Goal: Use online tool/utility: Utilize a website feature to perform a specific function

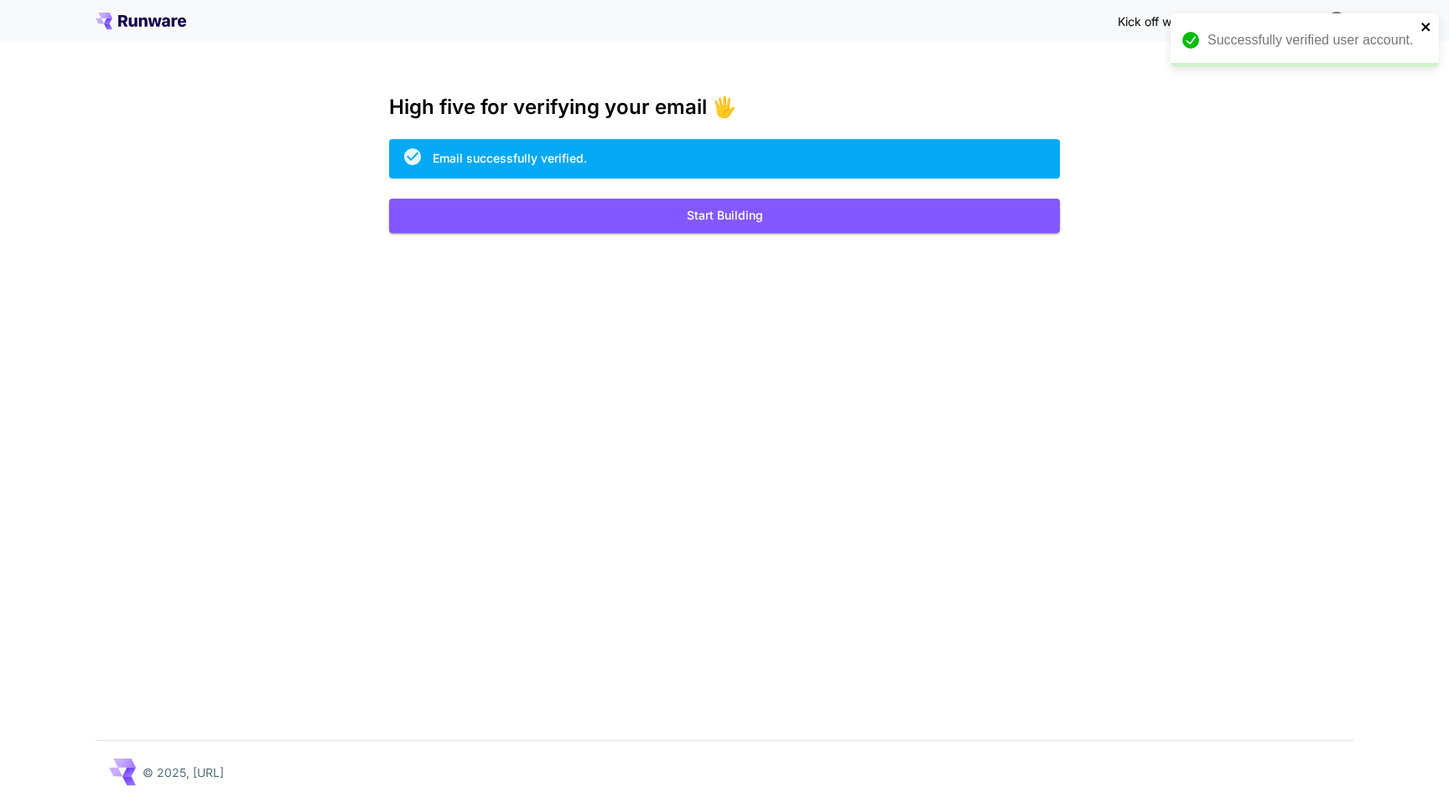
click at [1431, 26] on icon "close" at bounding box center [1427, 26] width 12 height 13
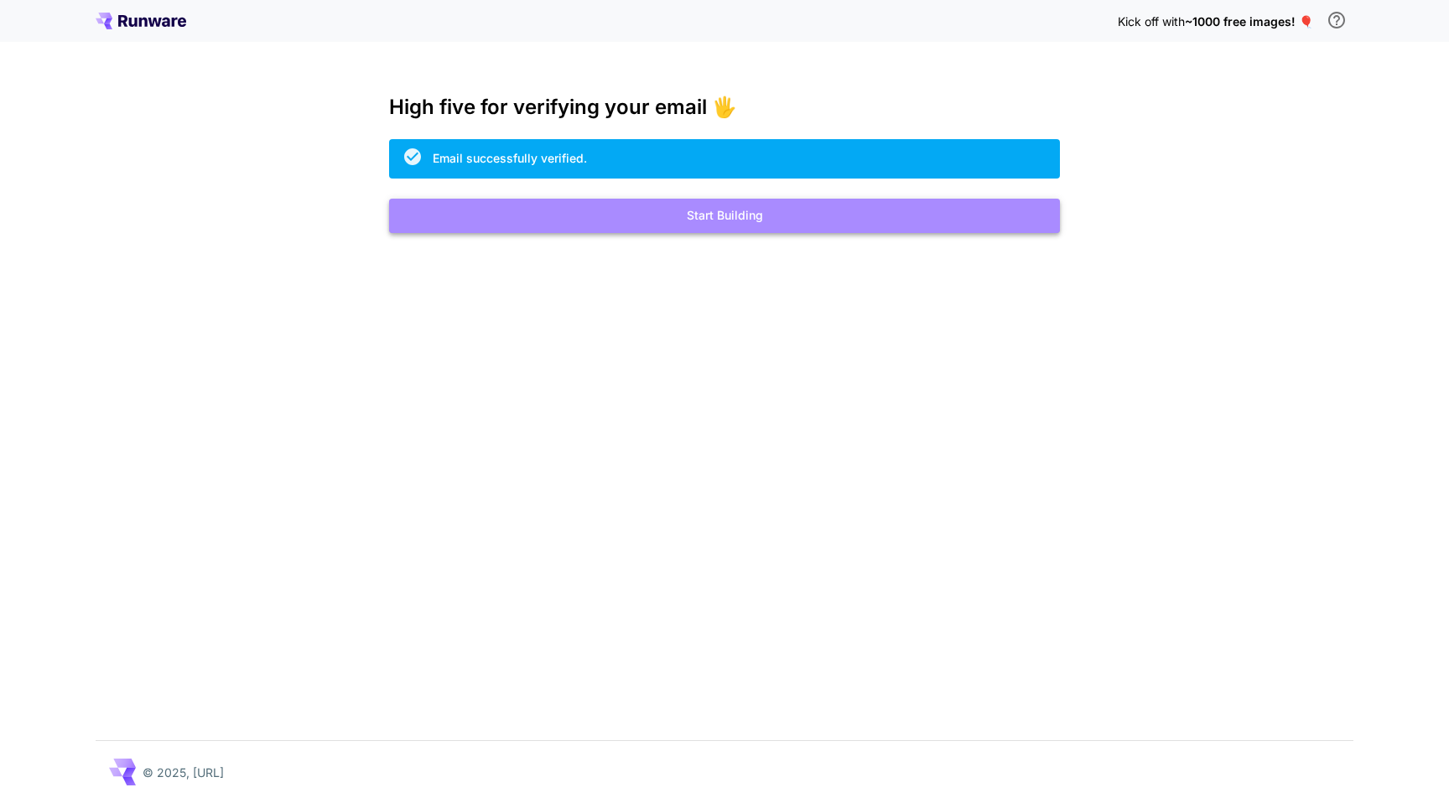
click at [758, 214] on button "Start Building" at bounding box center [724, 216] width 671 height 34
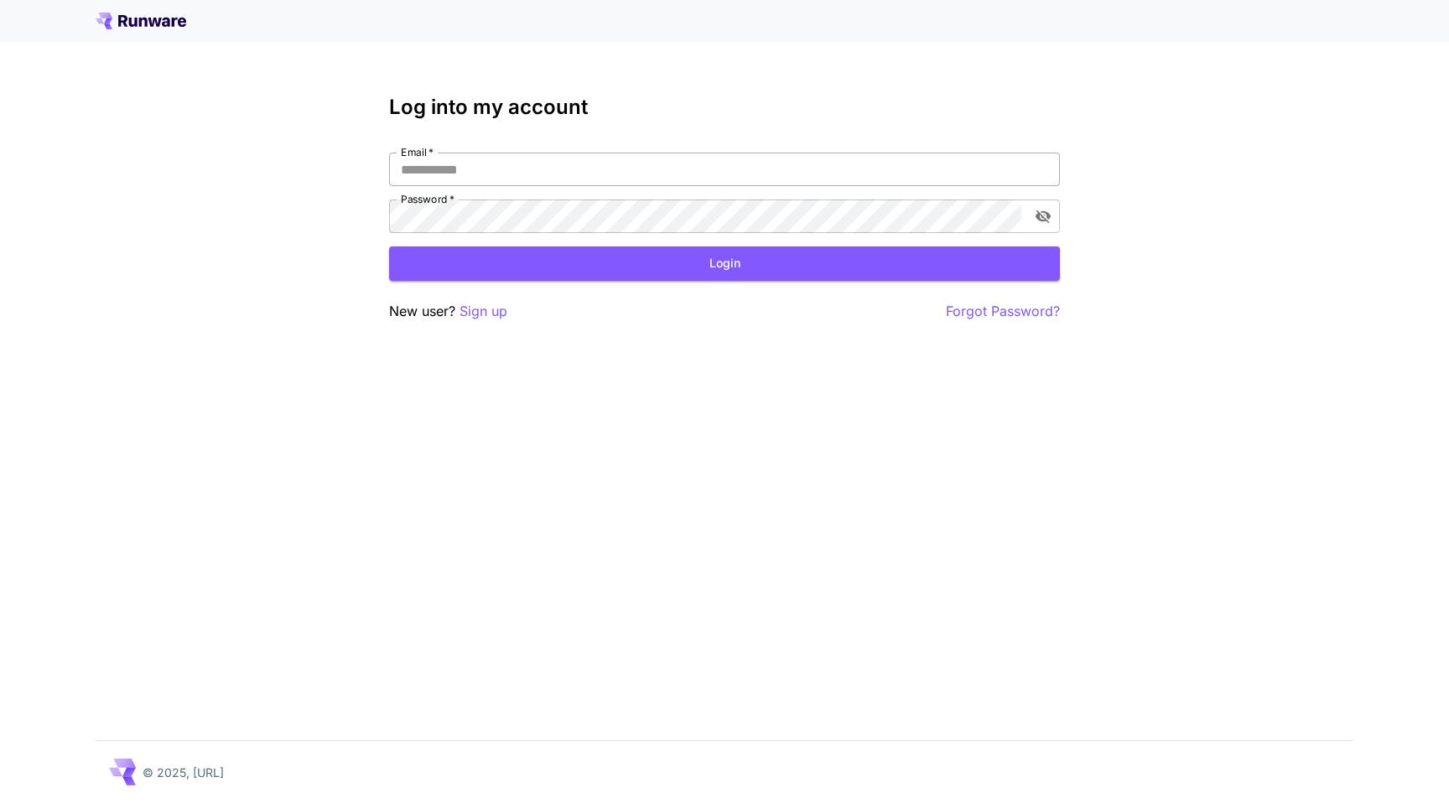
click at [529, 173] on input "Email   *" at bounding box center [724, 170] width 671 height 34
type input "**********"
click at [881, 269] on button "Login" at bounding box center [724, 264] width 671 height 34
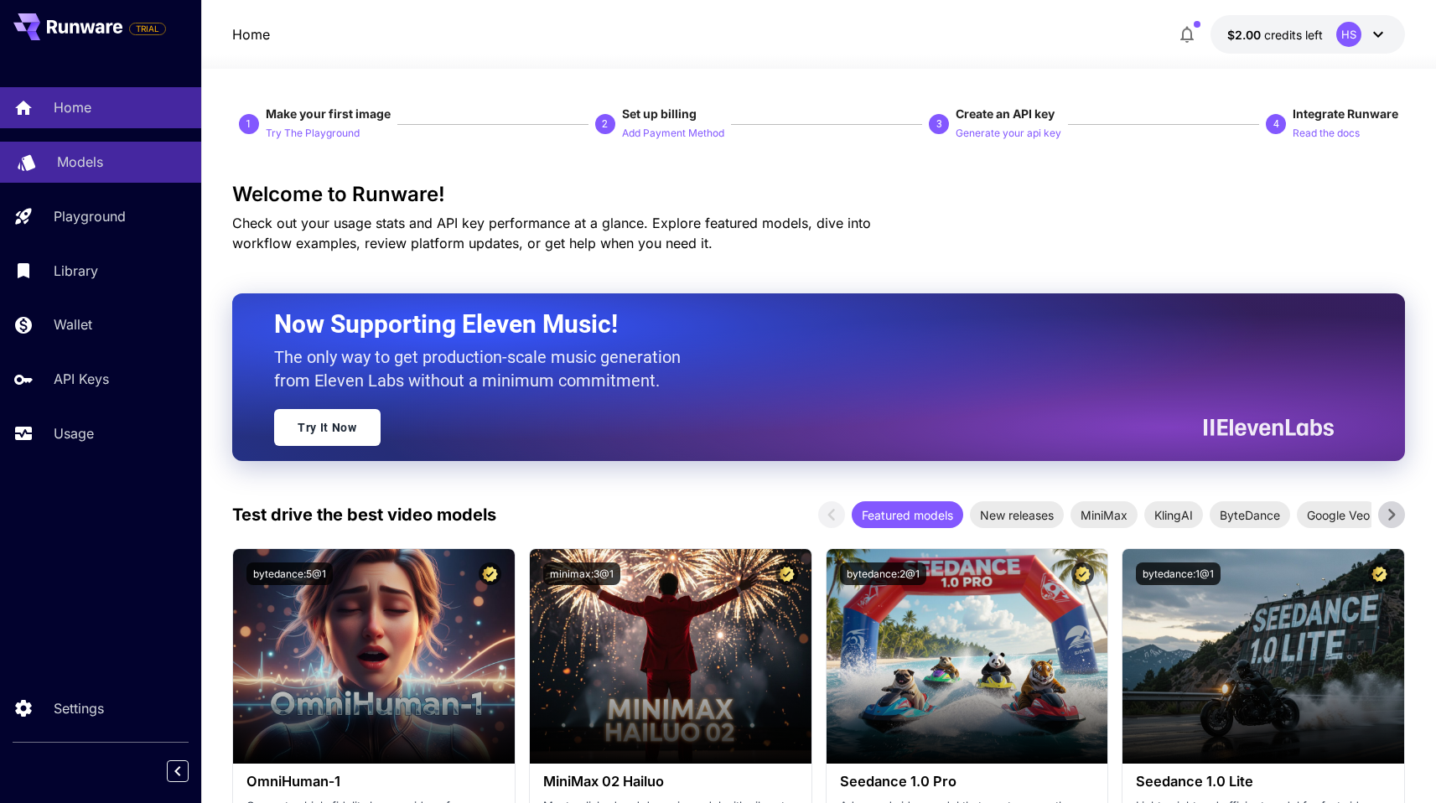
click at [86, 171] on p "Models" at bounding box center [80, 162] width 46 height 20
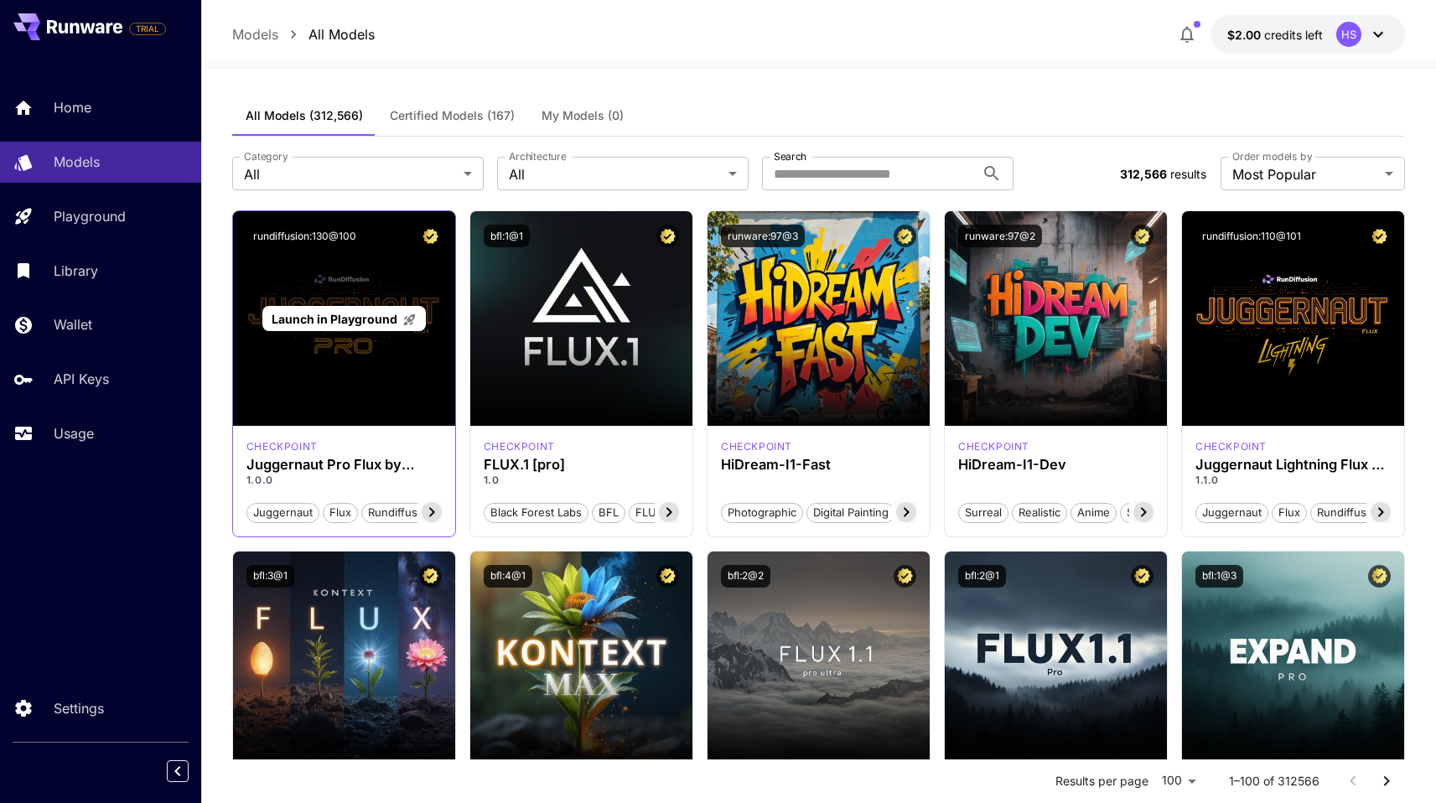
click at [367, 320] on span "Launch in Playground" at bounding box center [335, 319] width 126 height 14
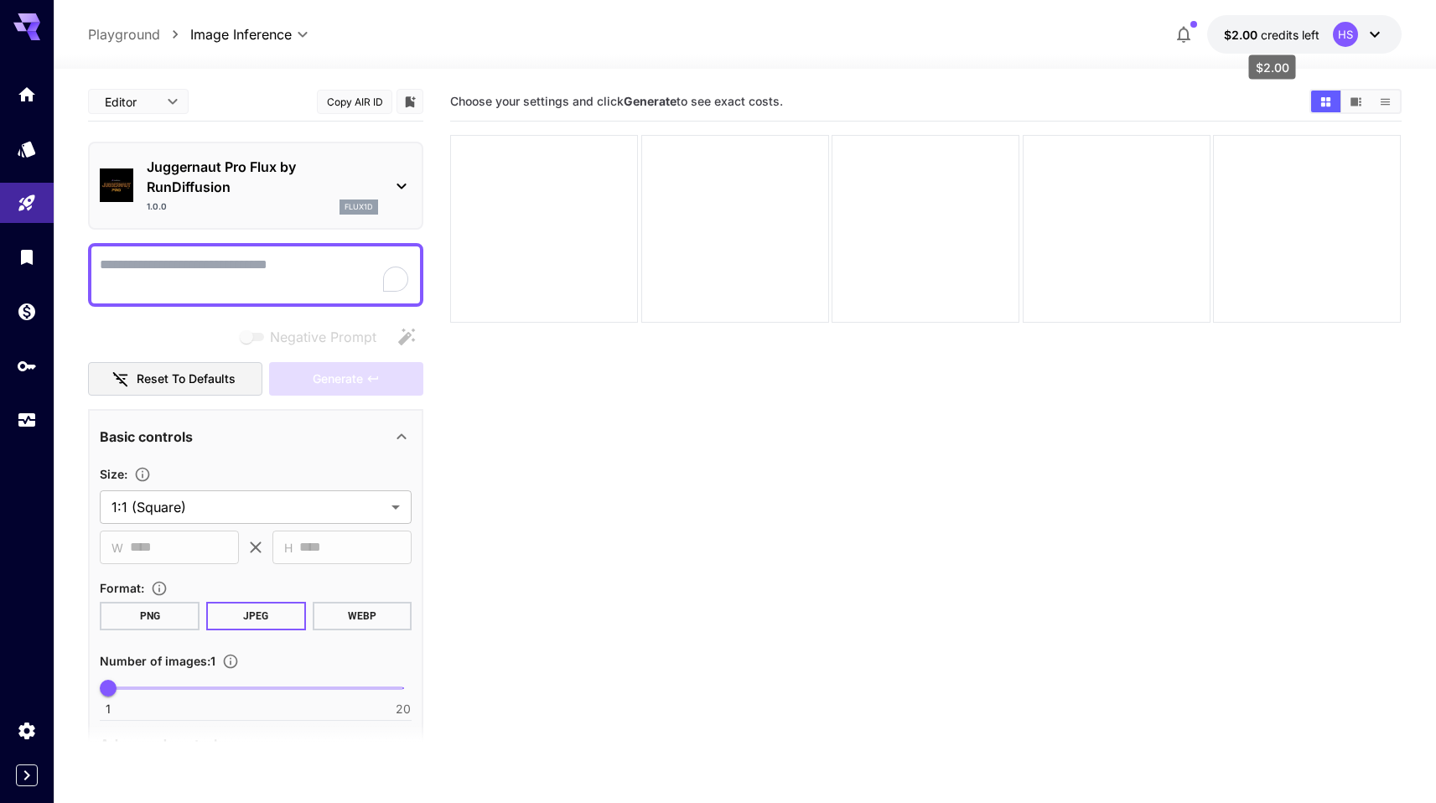
click at [1306, 39] on span "credits left" at bounding box center [1290, 35] width 59 height 14
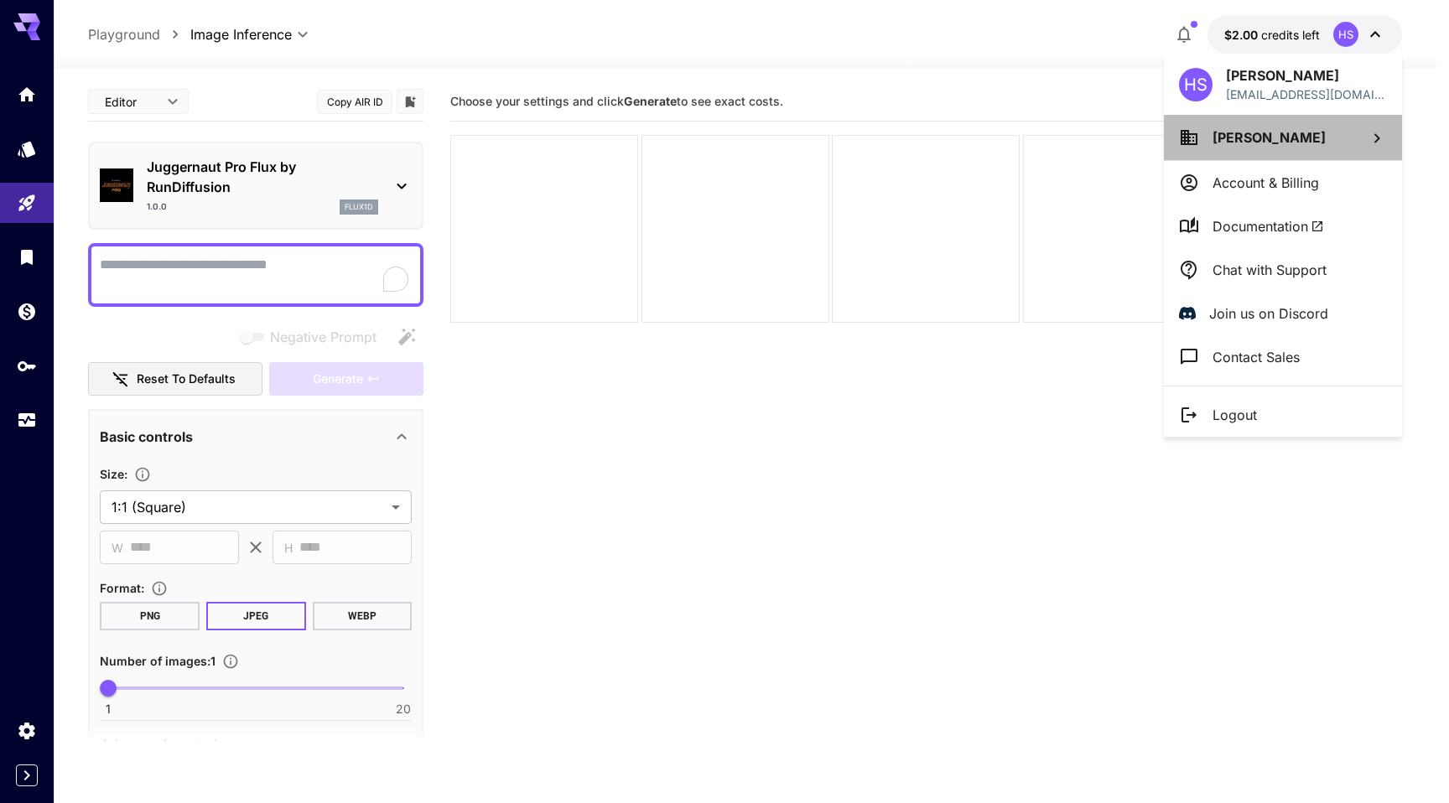
click at [1262, 145] on p "Harkirat Singh" at bounding box center [1269, 137] width 113 height 20
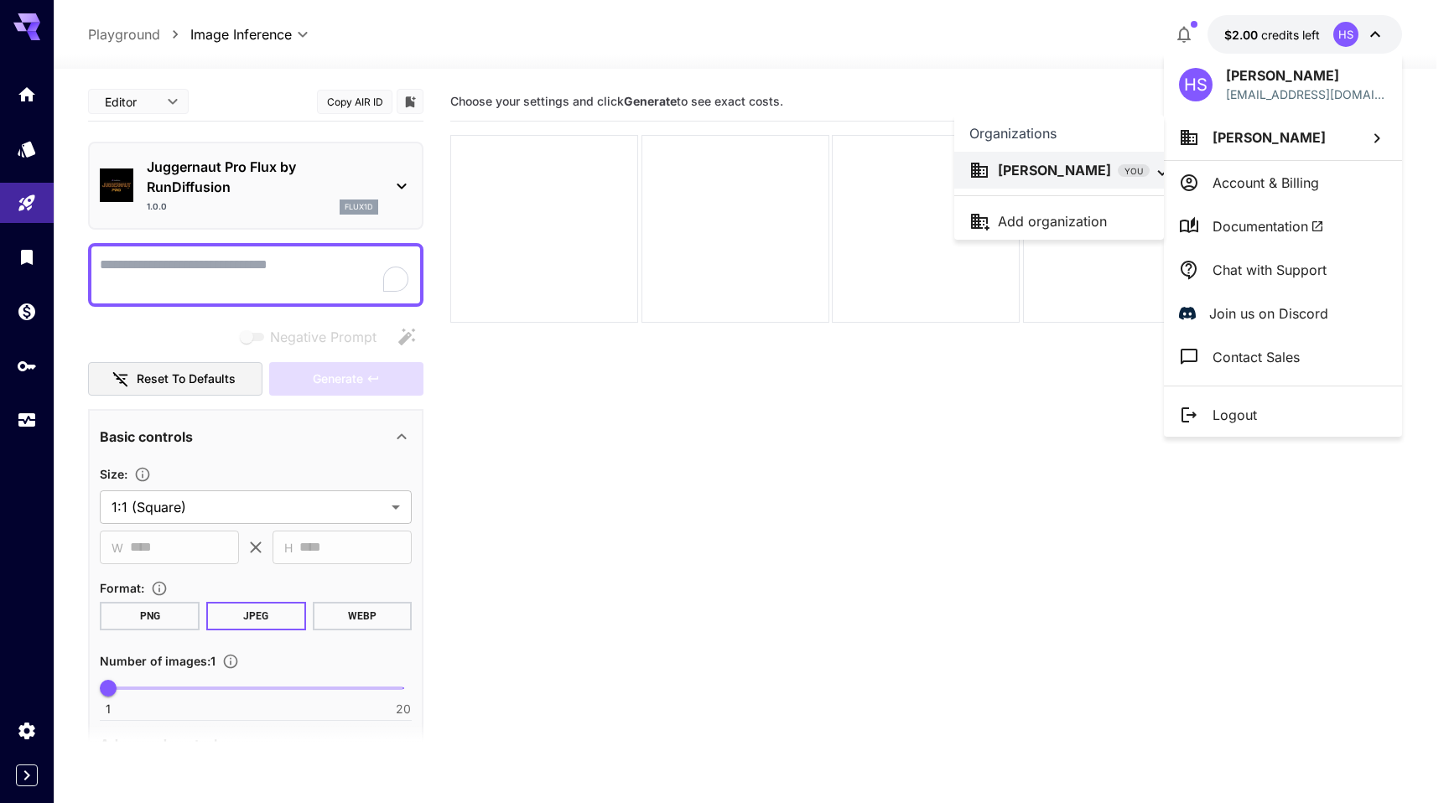
click at [1255, 177] on div at bounding box center [724, 401] width 1449 height 803
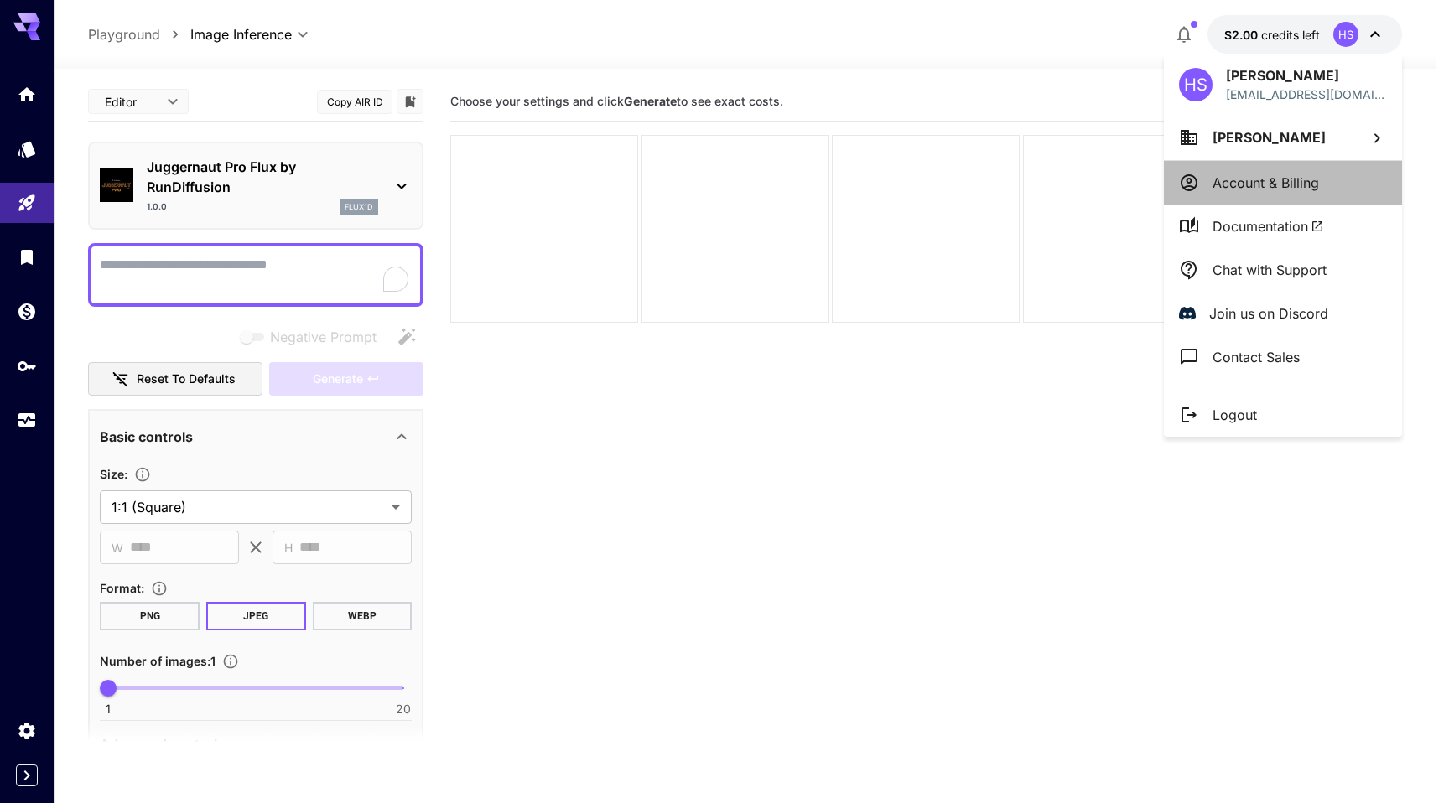
click at [1291, 189] on p "Account & Billing" at bounding box center [1266, 183] width 106 height 20
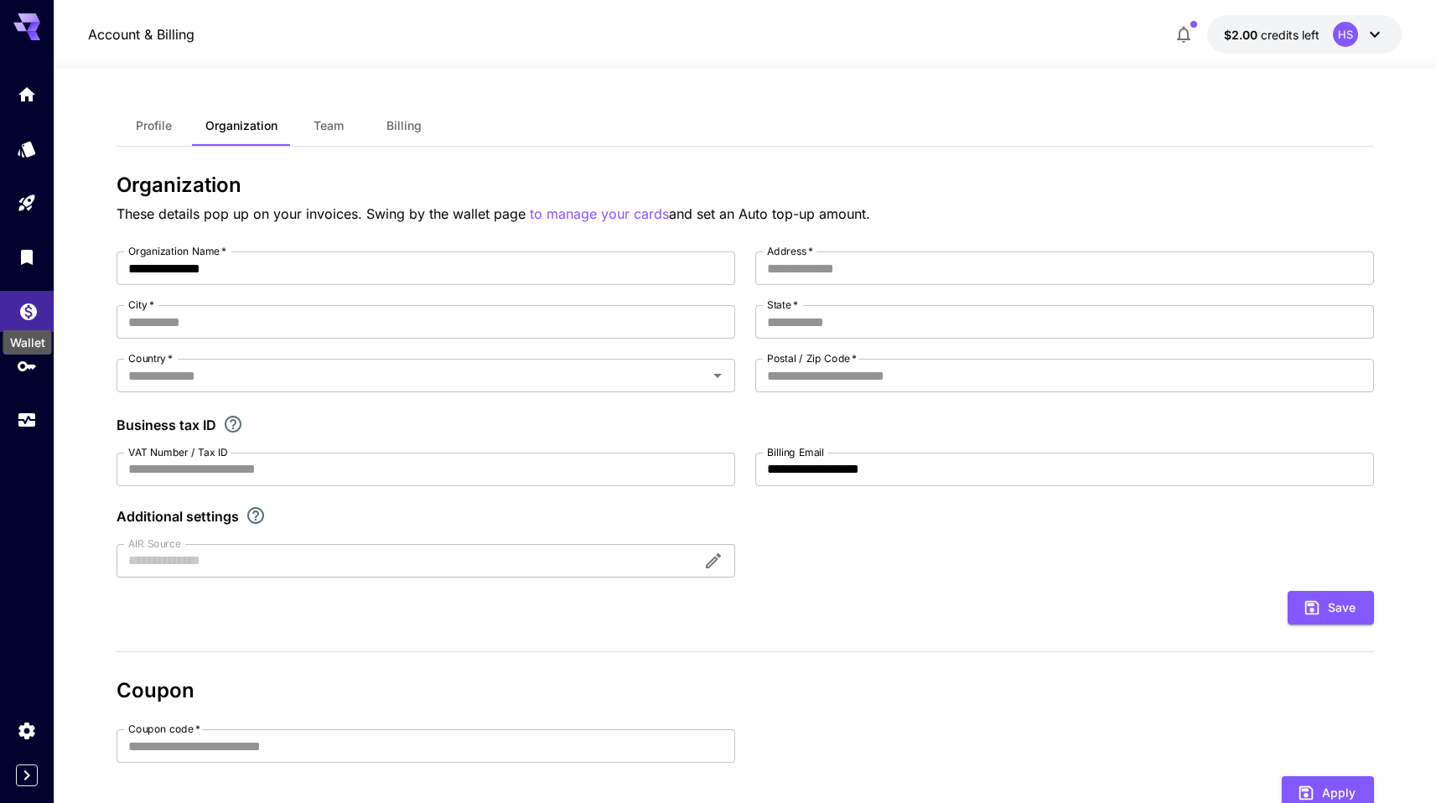
click at [27, 312] on icon "Wallet" at bounding box center [28, 307] width 17 height 17
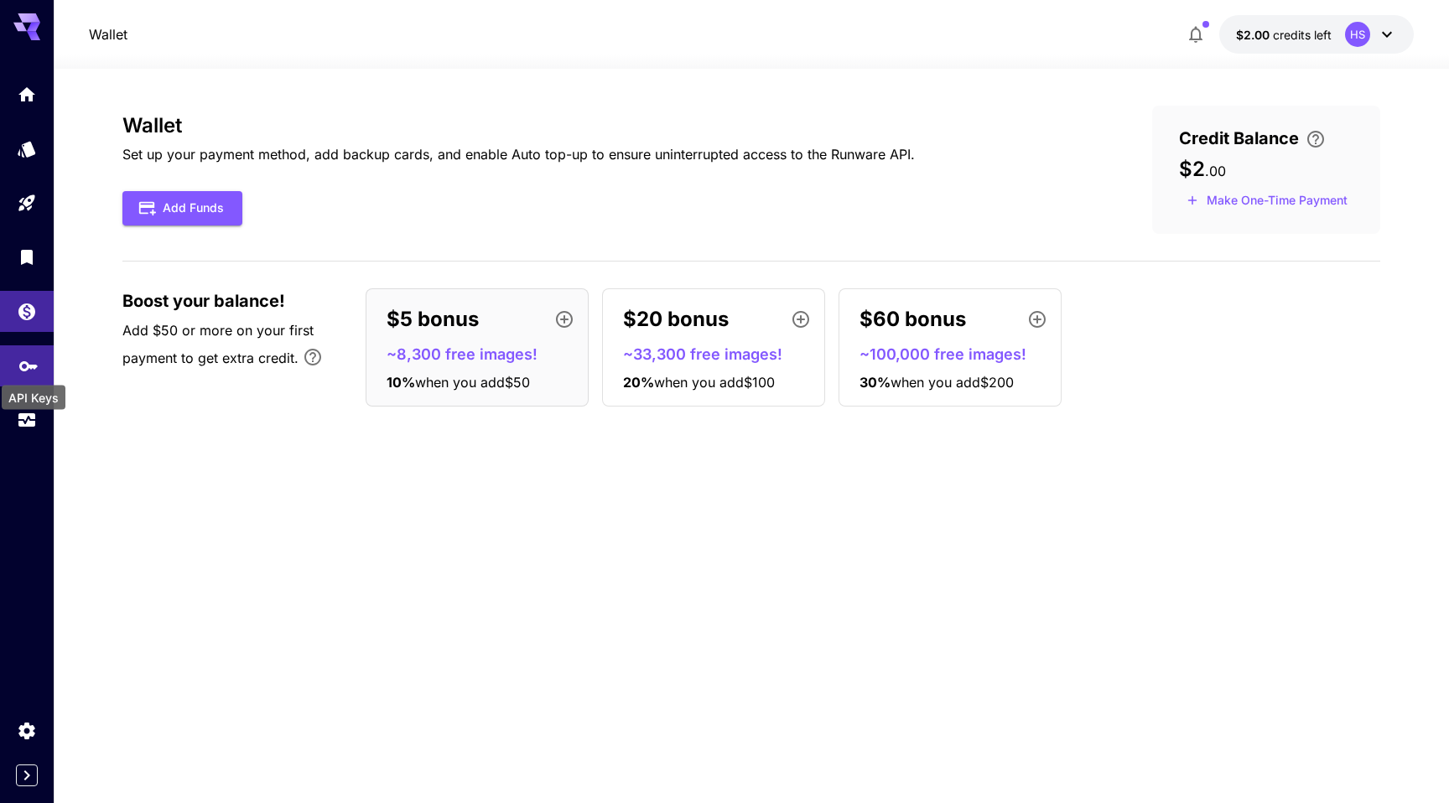
click at [34, 364] on icon "API Keys" at bounding box center [28, 361] width 20 height 20
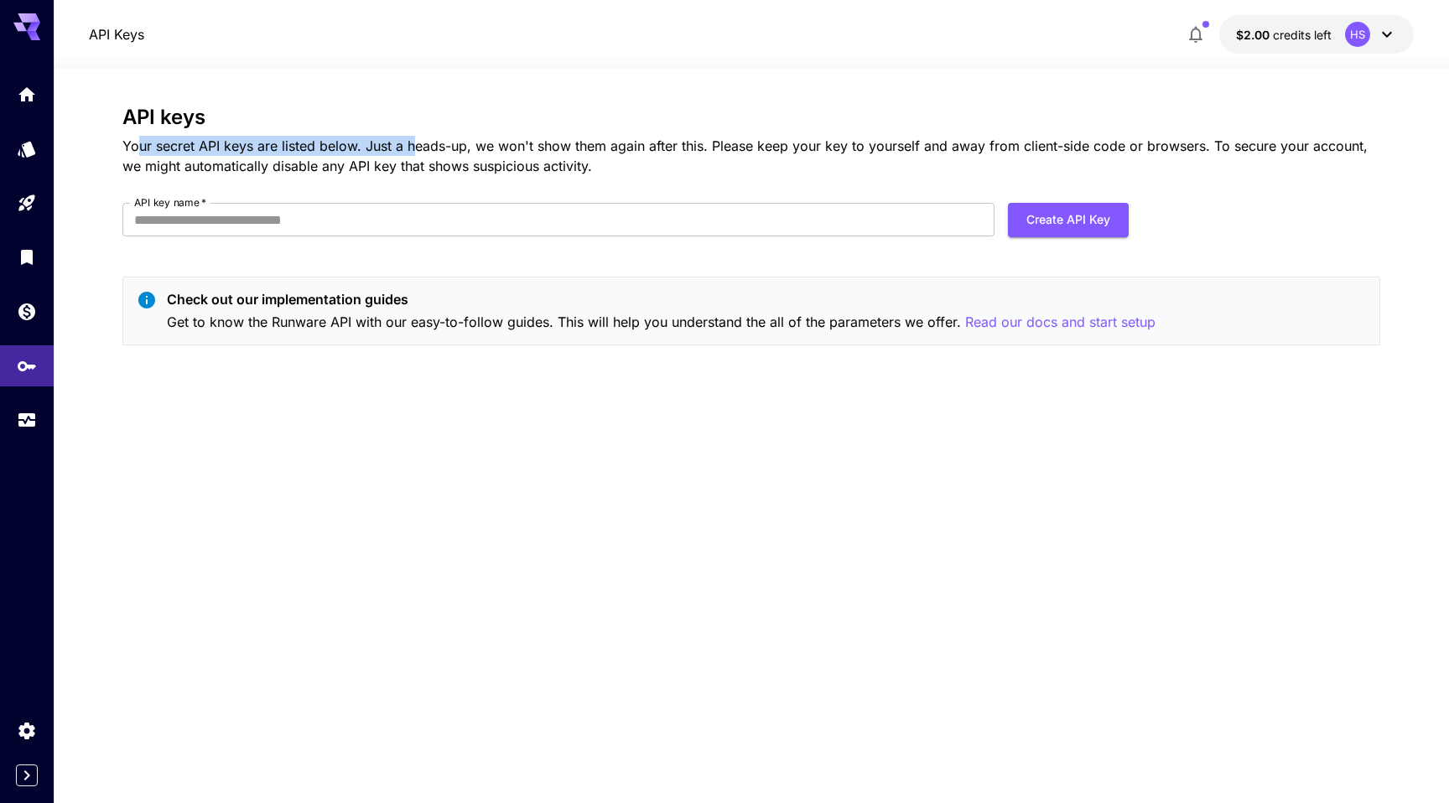
drag, startPoint x: 138, startPoint y: 148, endPoint x: 426, endPoint y: 140, distance: 287.7
click at [414, 136] on p "Your secret API keys are listed below. Just a heads-up, we won't show them agai…" at bounding box center [751, 156] width 1258 height 40
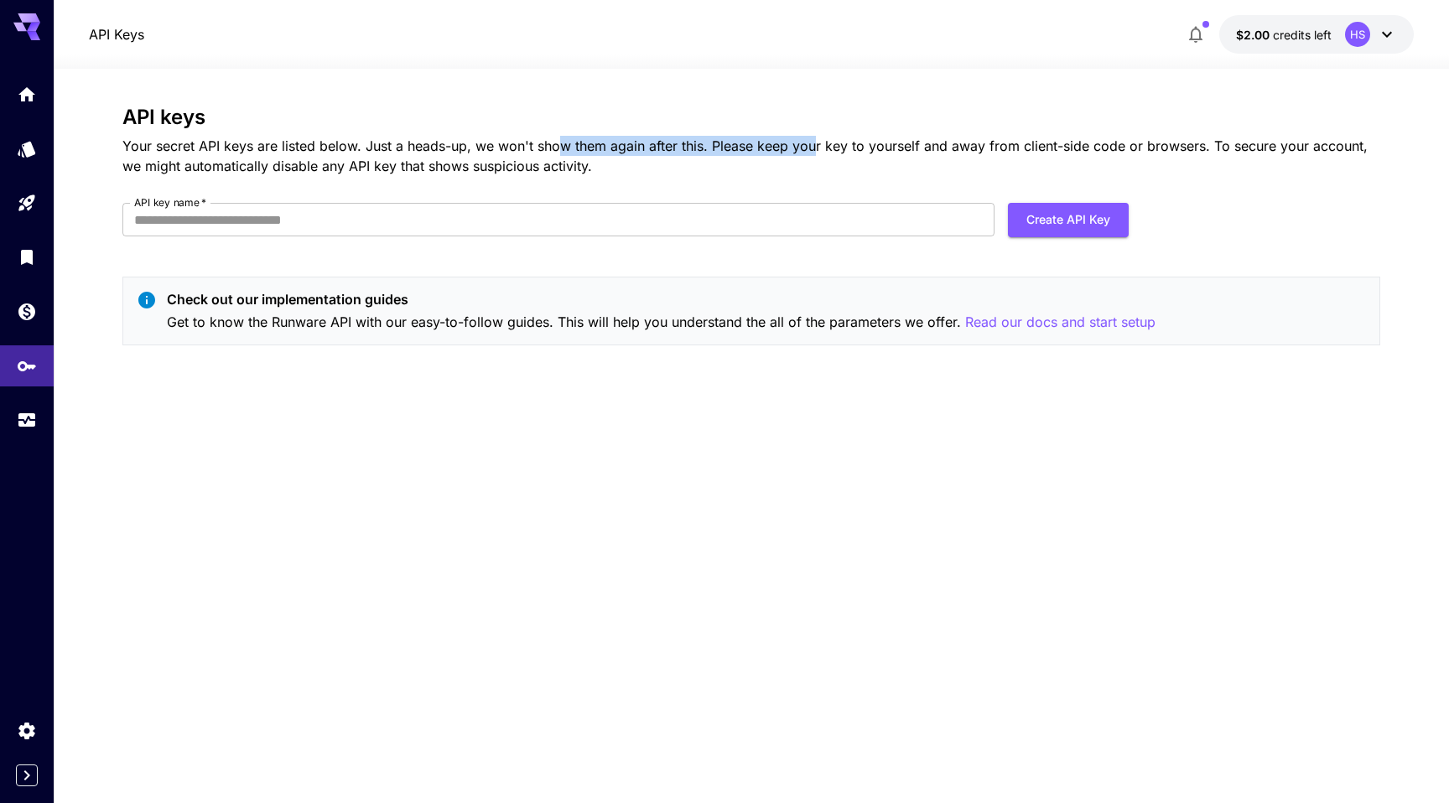
drag, startPoint x: 559, startPoint y: 143, endPoint x: 813, endPoint y: 143, distance: 254.1
click at [813, 143] on p "Your secret API keys are listed below. Just a heads-up, we won't show them agai…" at bounding box center [751, 156] width 1258 height 40
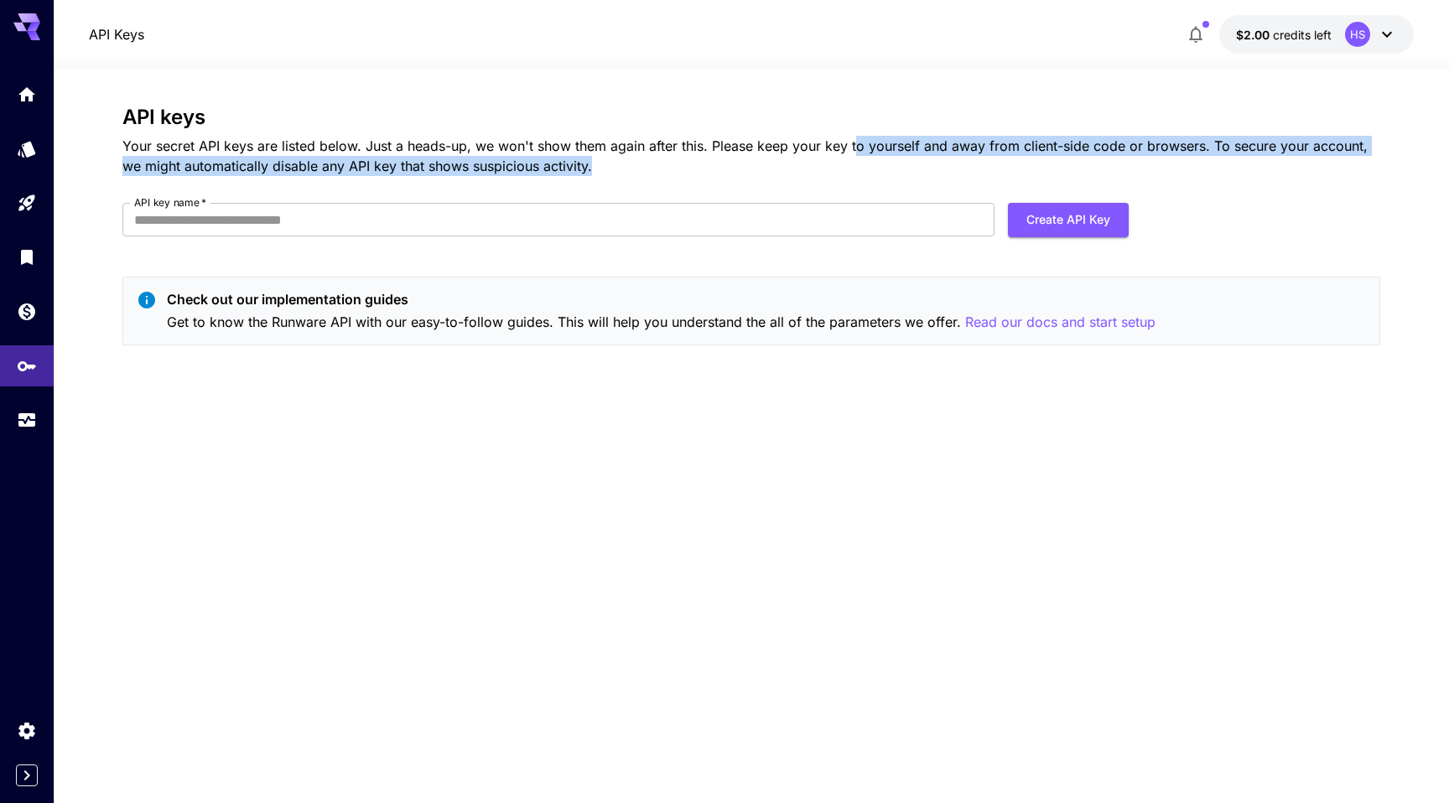
drag, startPoint x: 853, startPoint y: 144, endPoint x: 604, endPoint y: 165, distance: 249.9
click at [604, 165] on p "Your secret API keys are listed below. Just a heads-up, we won't show them agai…" at bounding box center [751, 156] width 1258 height 40
click at [638, 161] on p "Your secret API keys are listed below. Just a heads-up, we won't show them agai…" at bounding box center [751, 156] width 1258 height 40
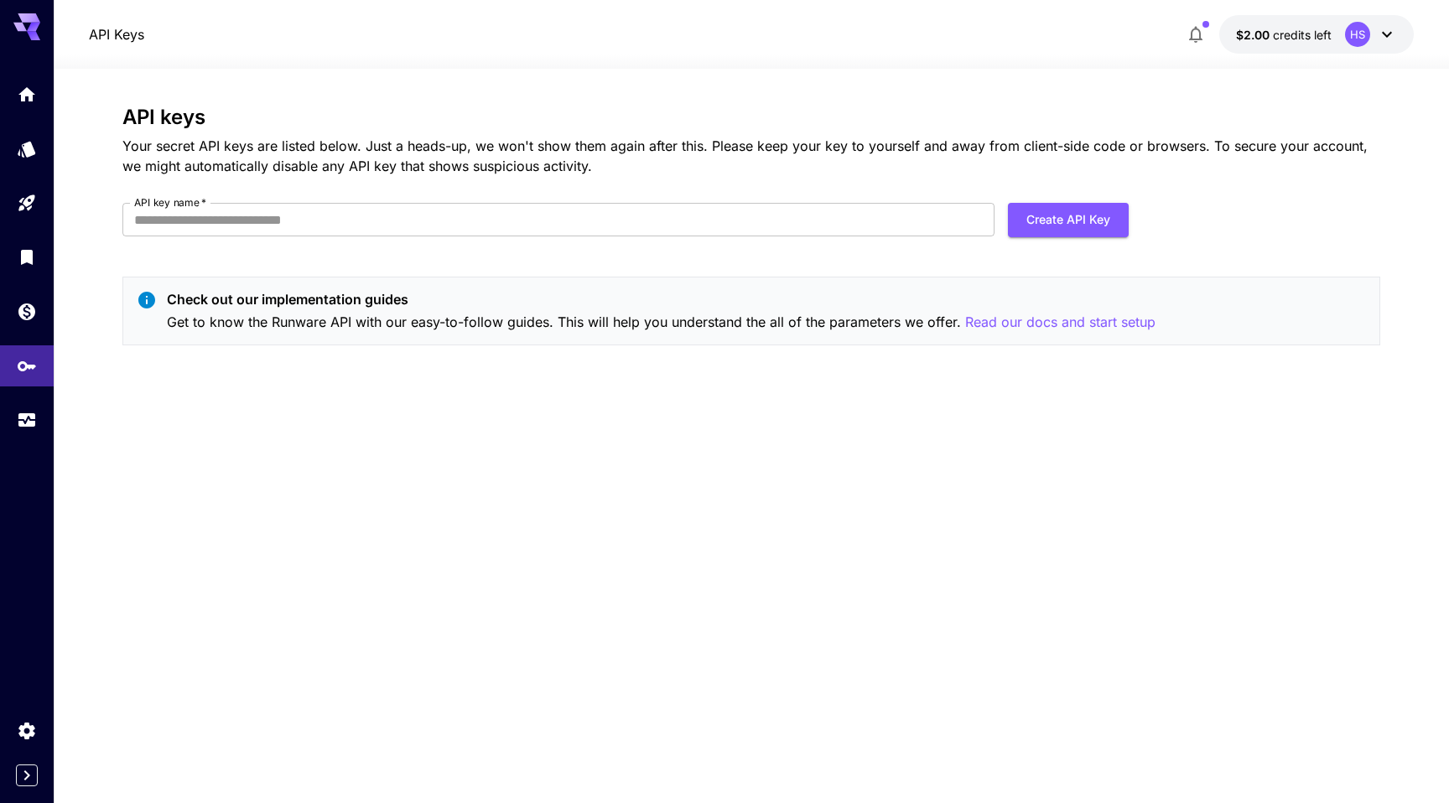
click at [730, 159] on p "Your secret API keys are listed below. Just a heads-up, we won't show them agai…" at bounding box center [751, 156] width 1258 height 40
click at [620, 159] on p "Your secret API keys are listed below. Just a heads-up, we won't show them agai…" at bounding box center [751, 156] width 1258 height 40
click at [509, 198] on div "API keys Your secret API keys are listed below. Just a heads-up, we won't show …" at bounding box center [751, 232] width 1258 height 253
drag, startPoint x: 177, startPoint y: 321, endPoint x: 955, endPoint y: 321, distance: 778.2
click at [1026, 309] on div "Check out our implementation guides Get to know the Runware API with our easy-t…" at bounding box center [661, 311] width 989 height 44
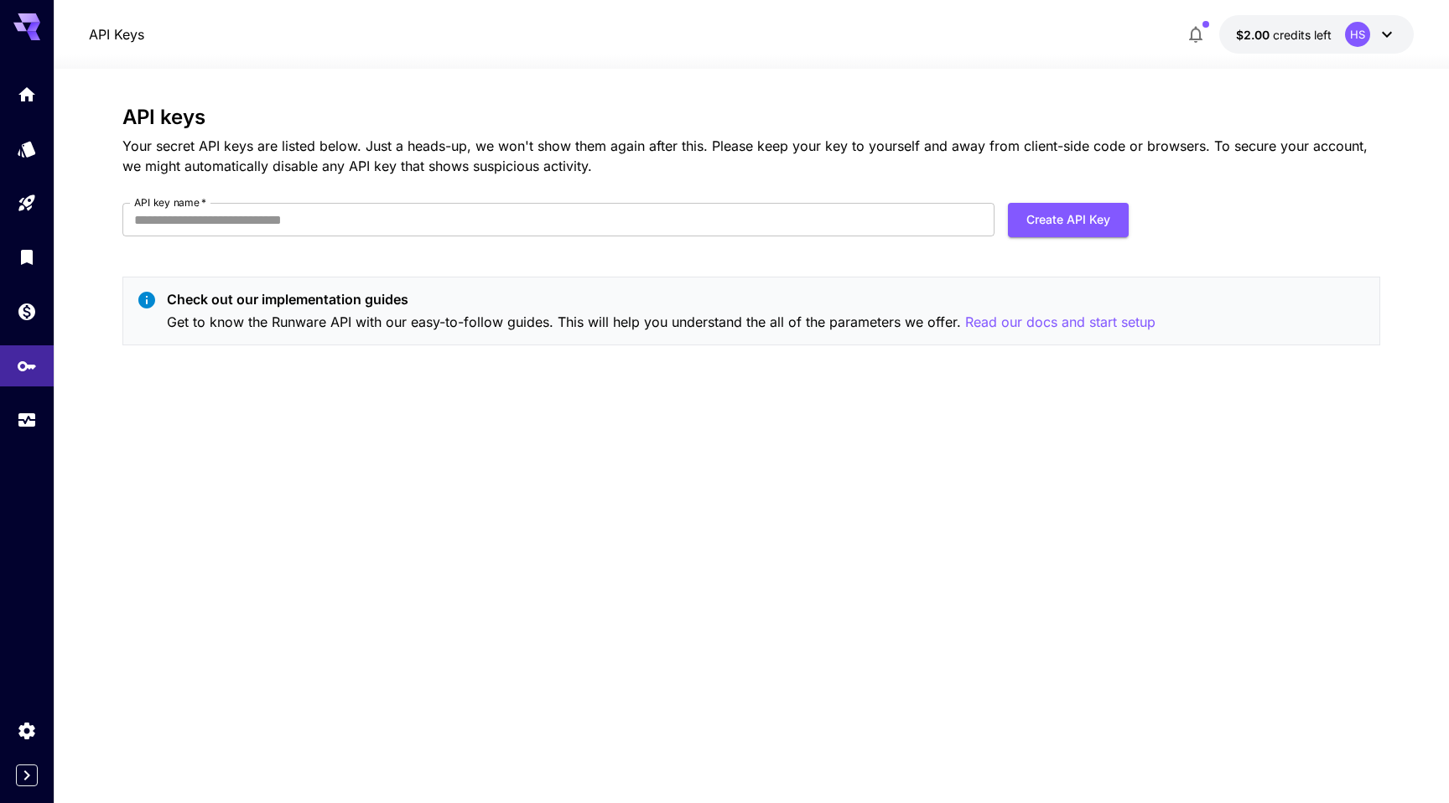
drag, startPoint x: 596, startPoint y: 353, endPoint x: 338, endPoint y: 393, distance: 261.4
click at [595, 353] on div "API keys Your secret API keys are listed below. Just a heads-up, we won't show …" at bounding box center [751, 232] width 1258 height 253
click at [29, 777] on icon "Expand sidebar" at bounding box center [27, 776] width 20 height 20
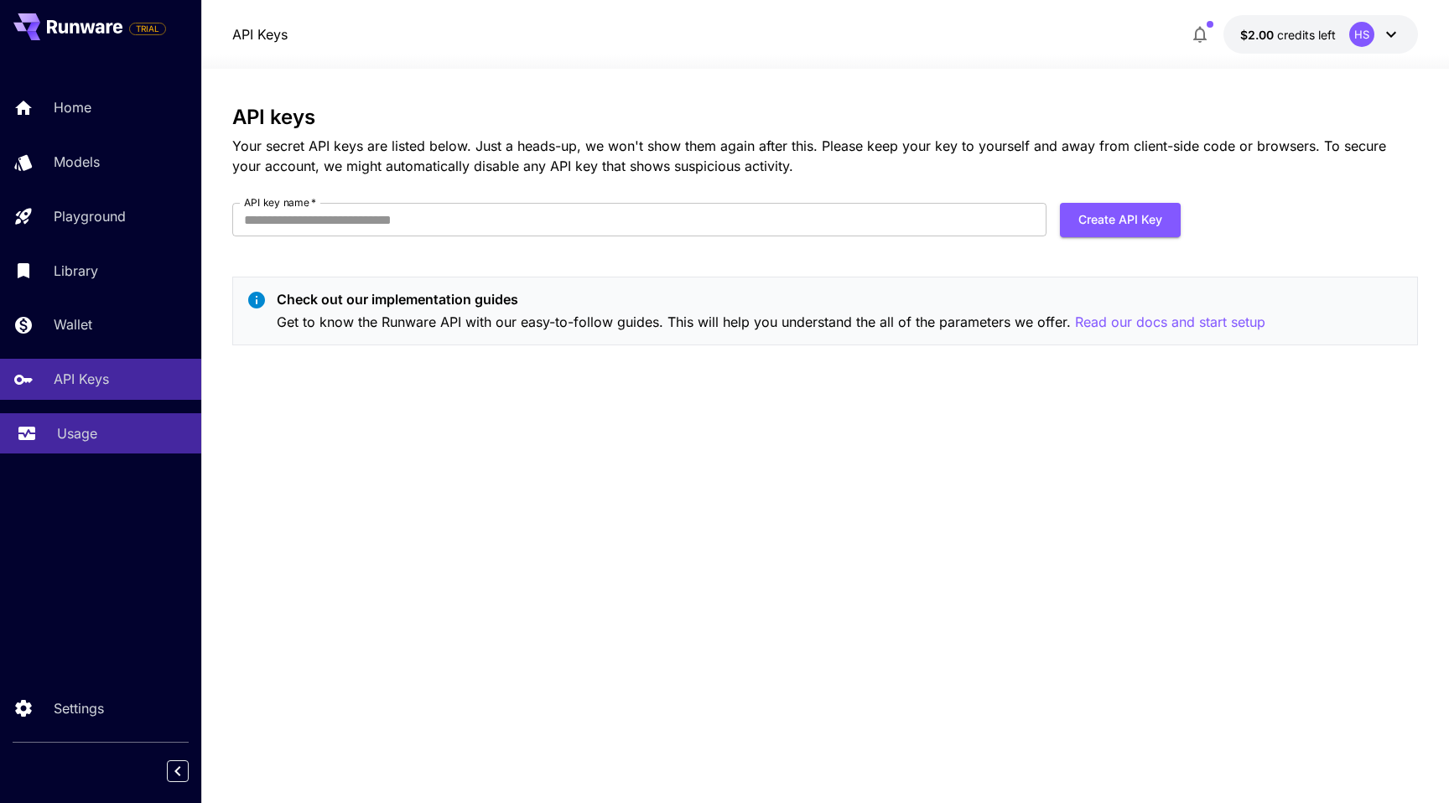
click at [100, 439] on div "Usage" at bounding box center [122, 433] width 131 height 20
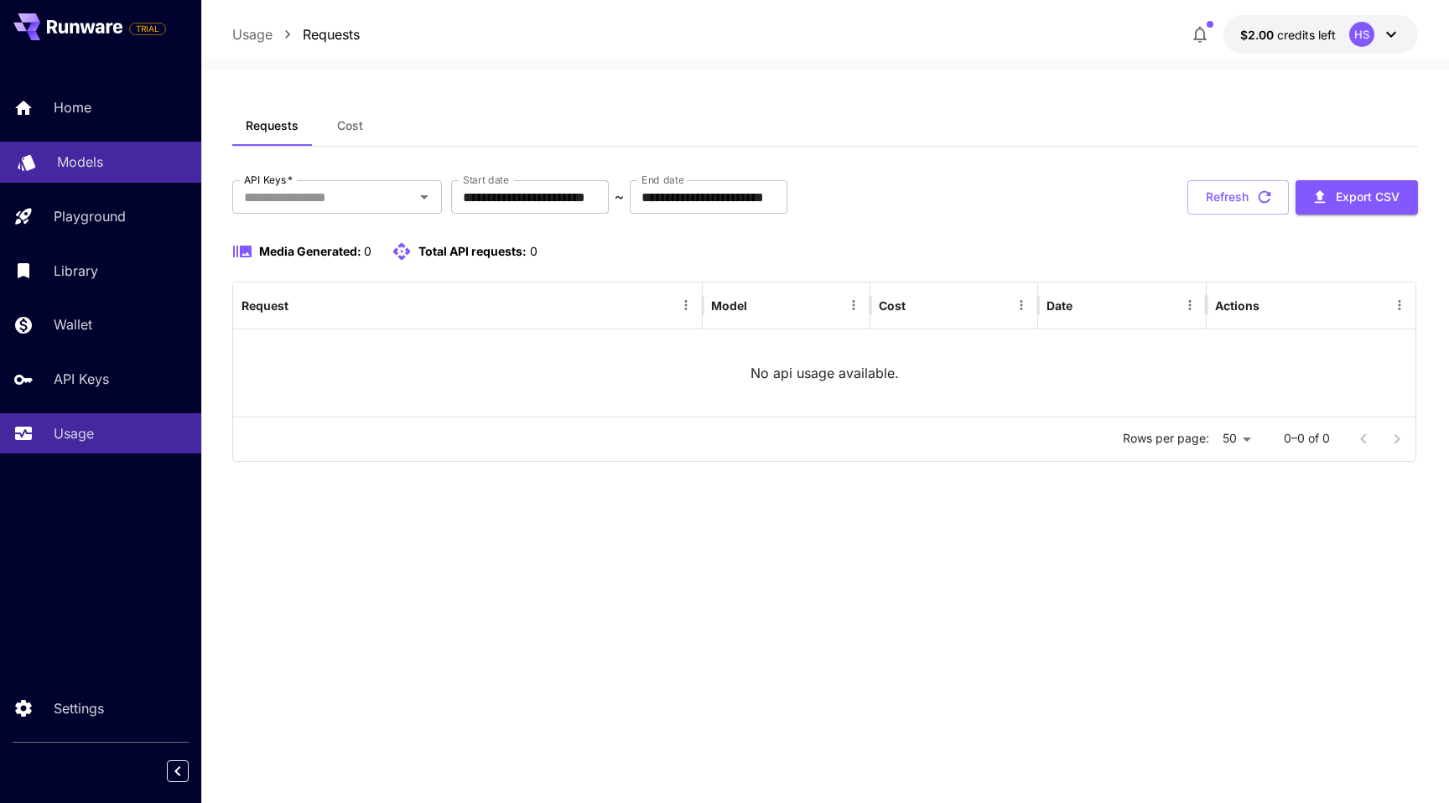
click at [91, 170] on p "Models" at bounding box center [80, 162] width 46 height 20
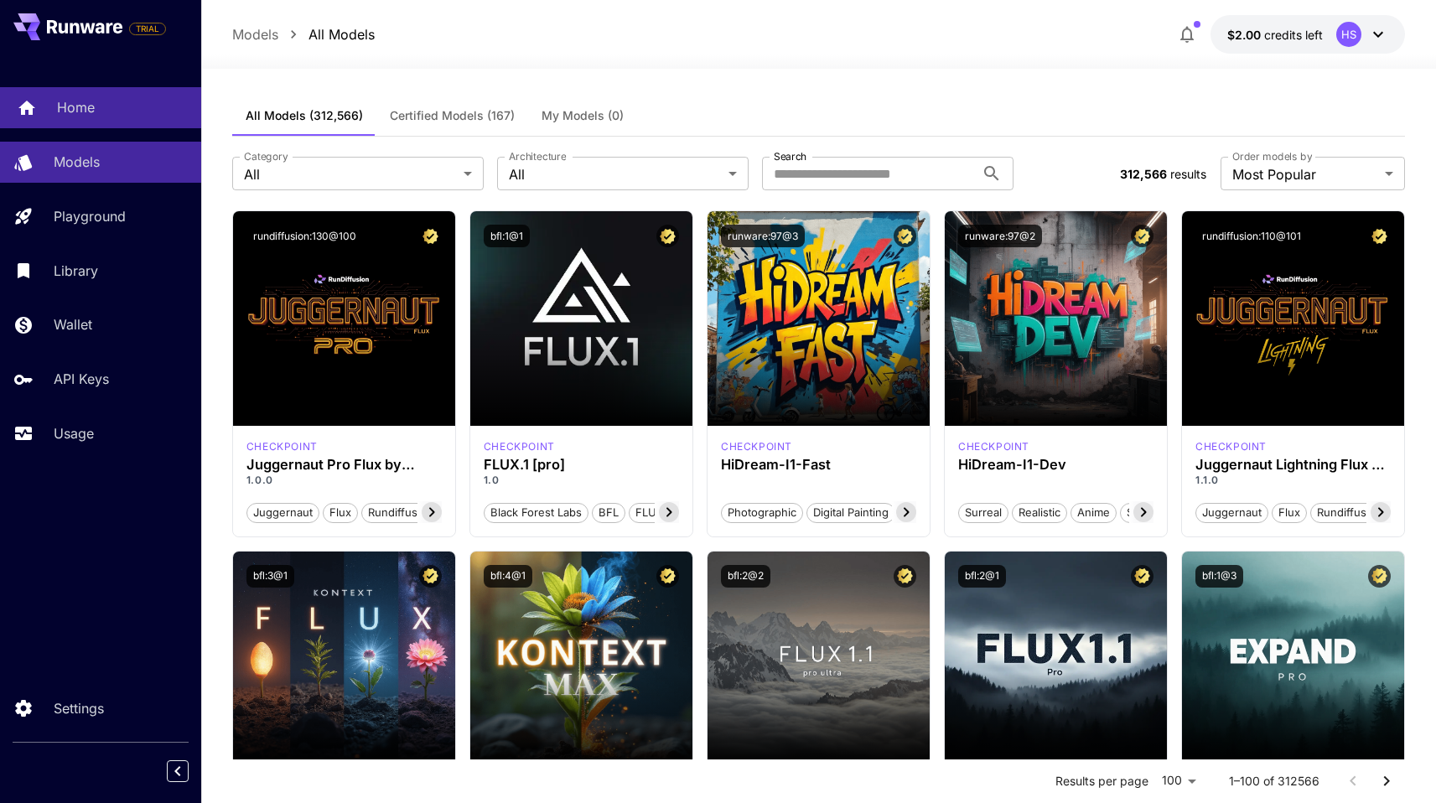
click at [79, 112] on p "Home" at bounding box center [76, 107] width 38 height 20
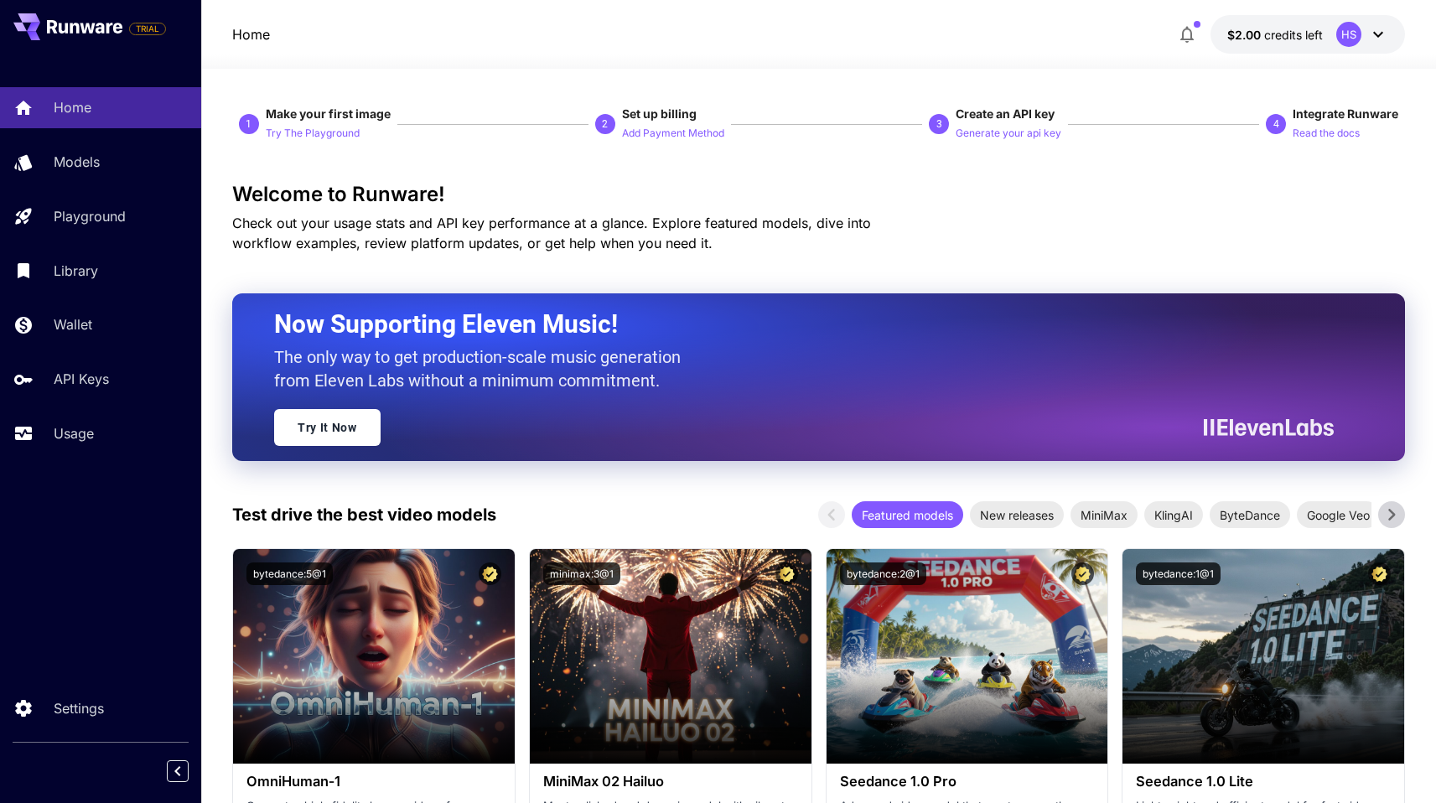
click at [91, 20] on icon at bounding box center [84, 26] width 75 height 13
click at [706, 135] on p "Add Payment Method" at bounding box center [673, 134] width 102 height 16
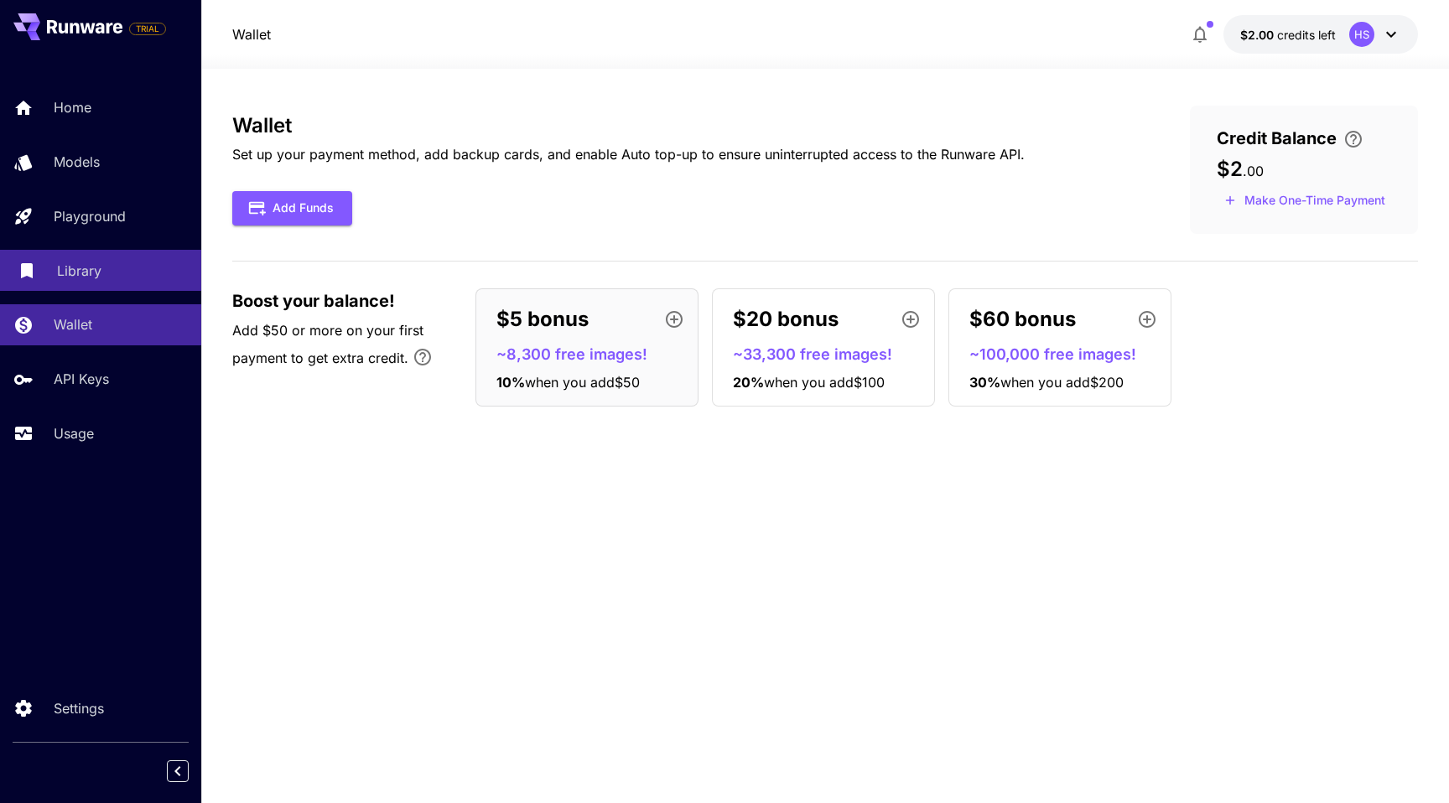
click at [70, 267] on p "Library" at bounding box center [79, 271] width 44 height 20
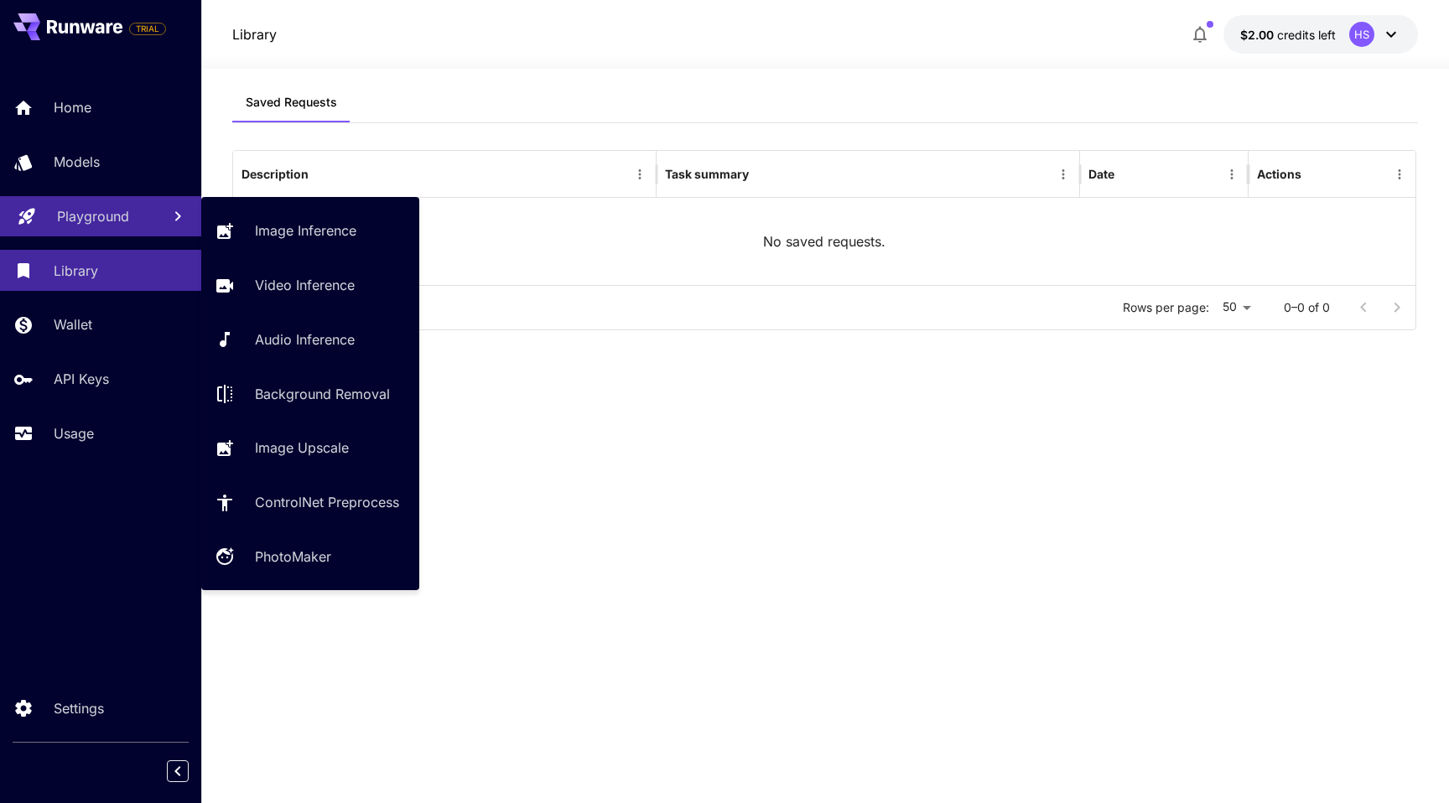
click at [88, 220] on p "Playground" at bounding box center [93, 216] width 72 height 20
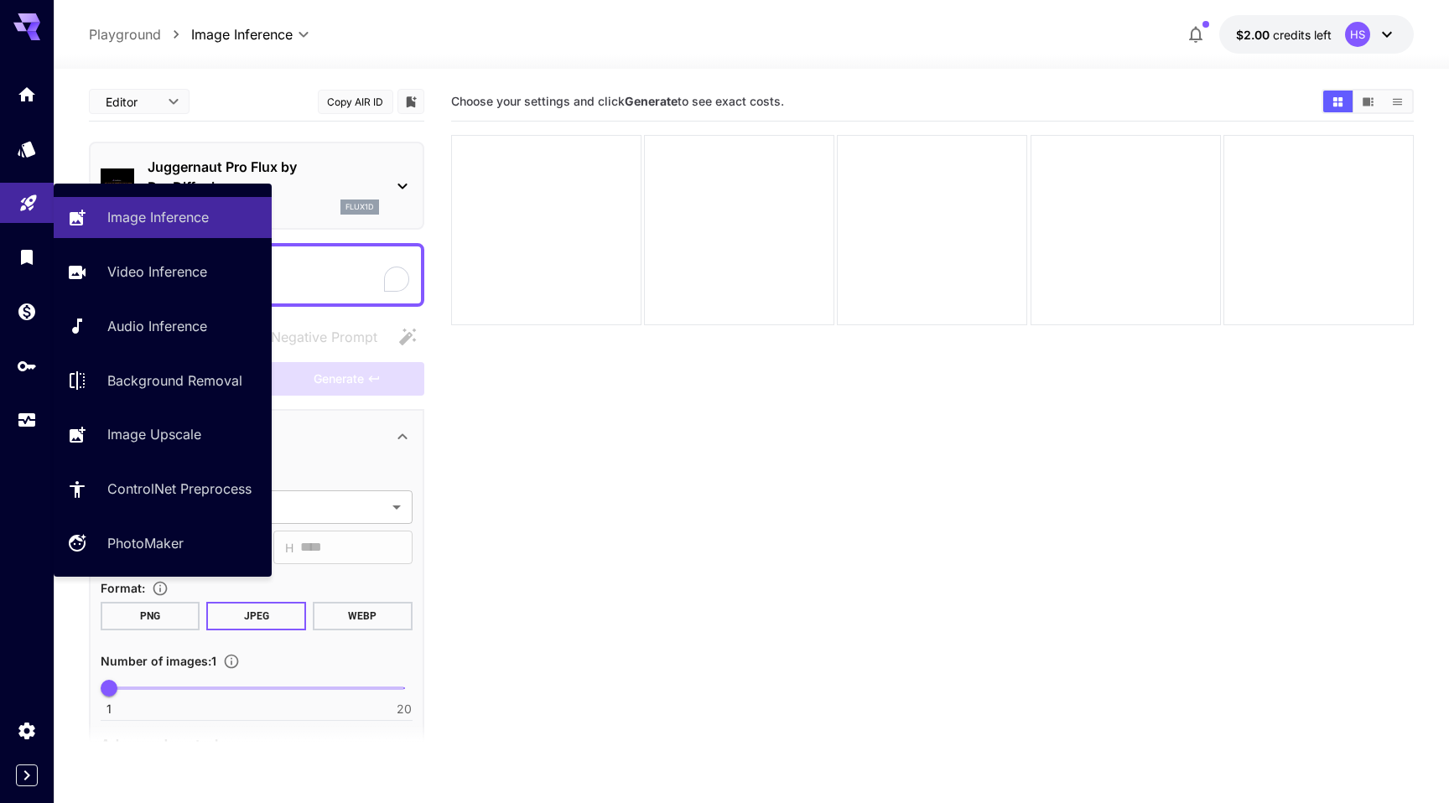
click at [152, 242] on div "Image Inference Video Inference Audio Inference Background Removal Image Upscal…" at bounding box center [163, 380] width 218 height 366
click at [156, 258] on link "Video Inference" at bounding box center [163, 272] width 218 height 41
type input "**********"
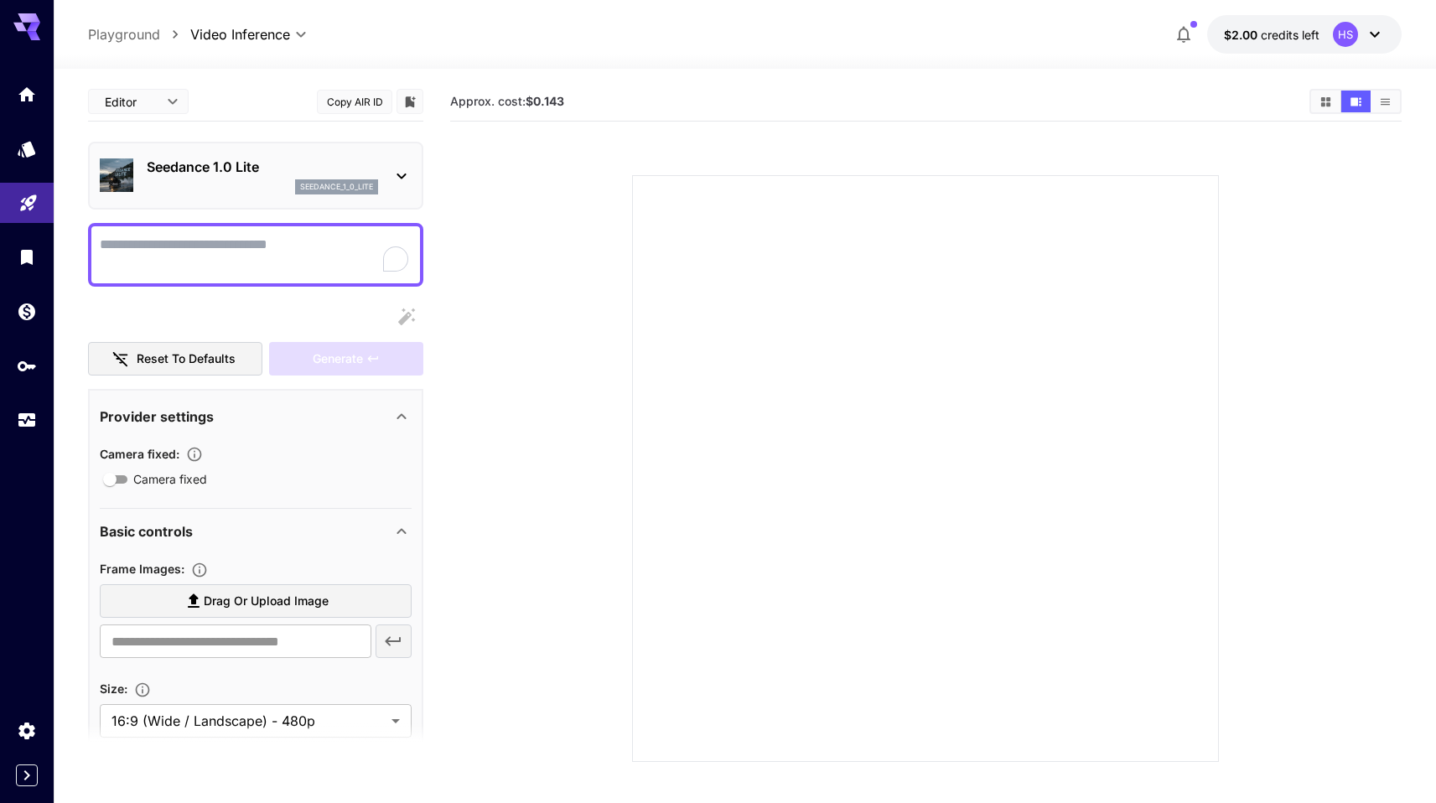
click at [1359, 30] on div "HS" at bounding box center [1359, 34] width 52 height 25
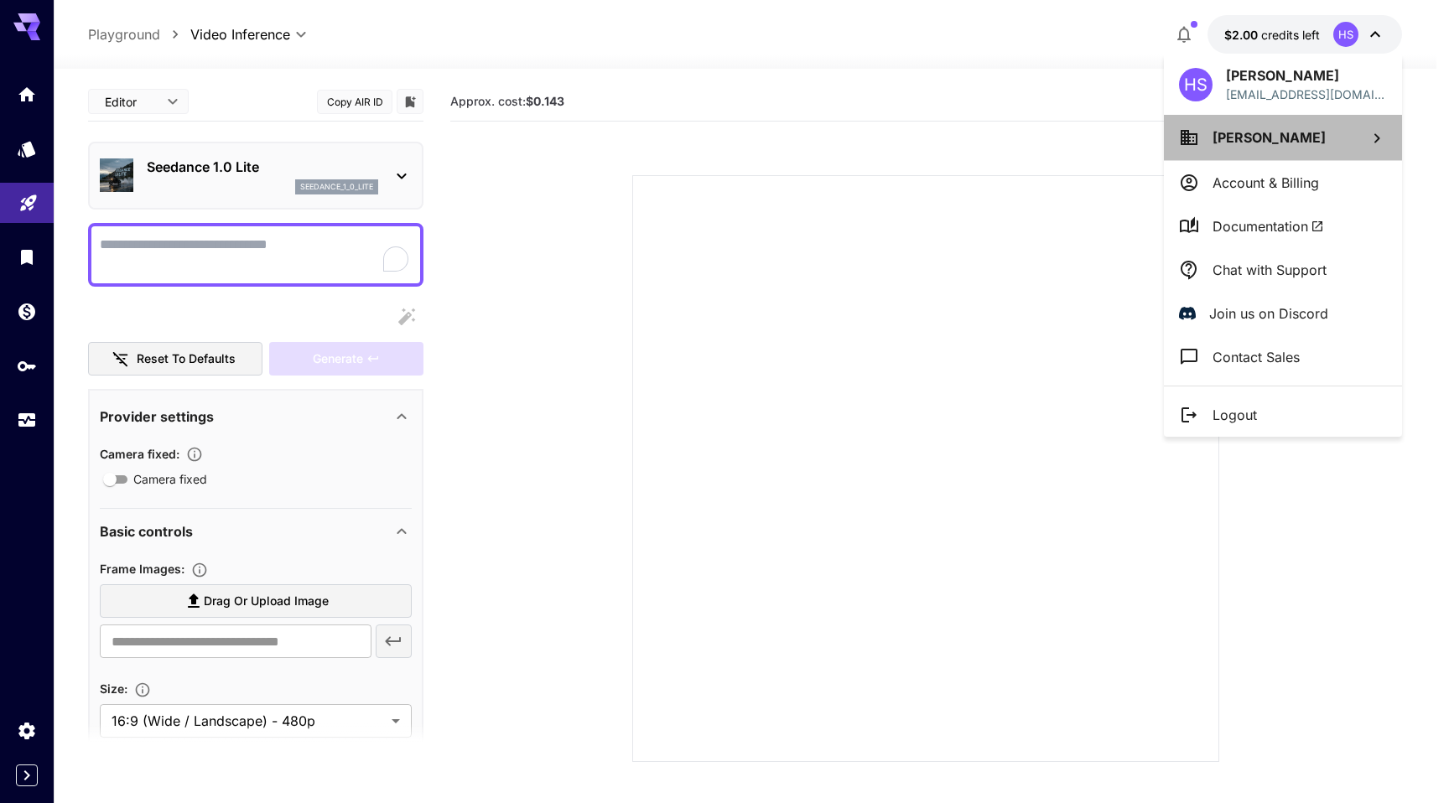
click at [1267, 139] on span "Harkirat Singh" at bounding box center [1269, 137] width 113 height 17
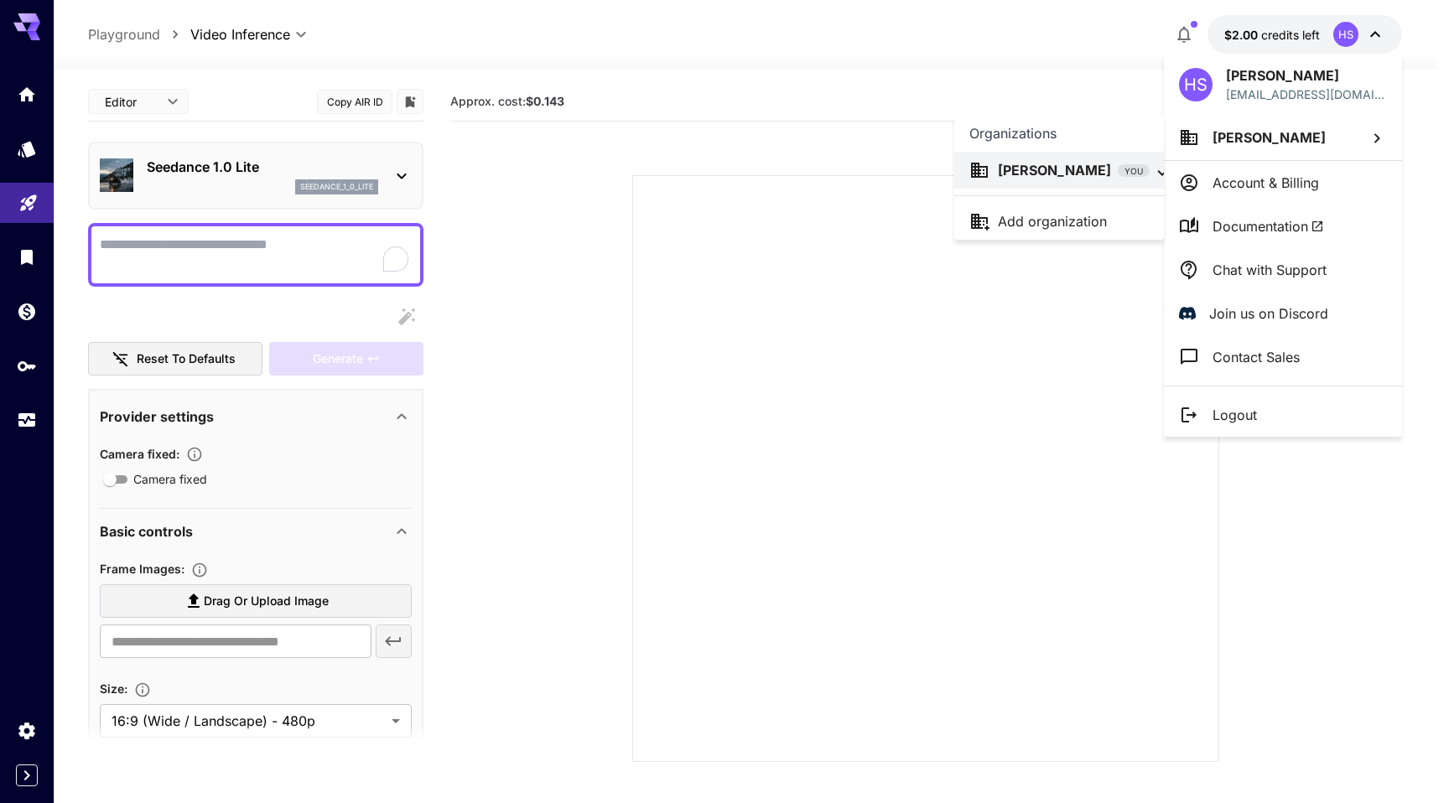
click at [1251, 379] on div at bounding box center [724, 401] width 1449 height 803
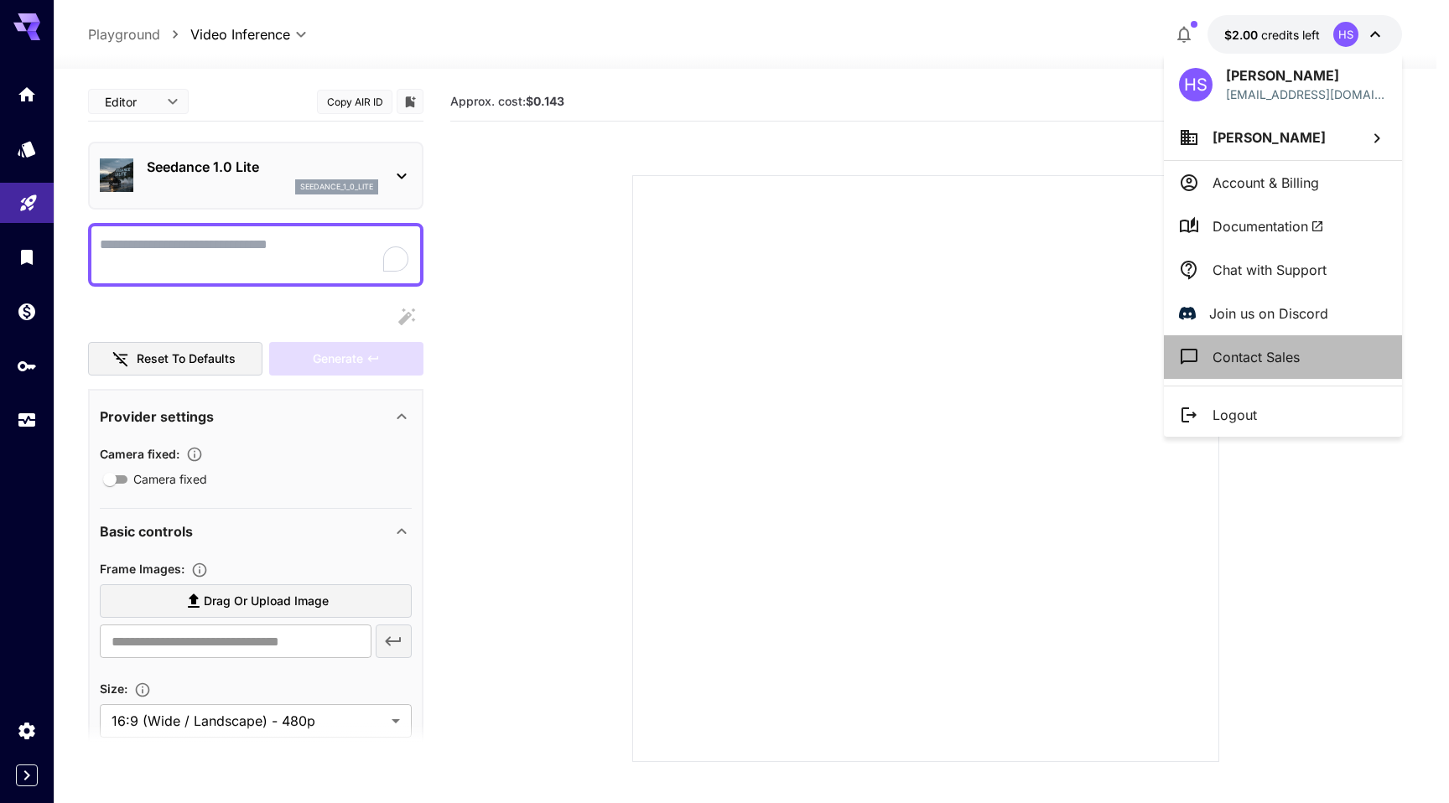
click at [1249, 353] on p "Contact Sales" at bounding box center [1256, 357] width 87 height 20
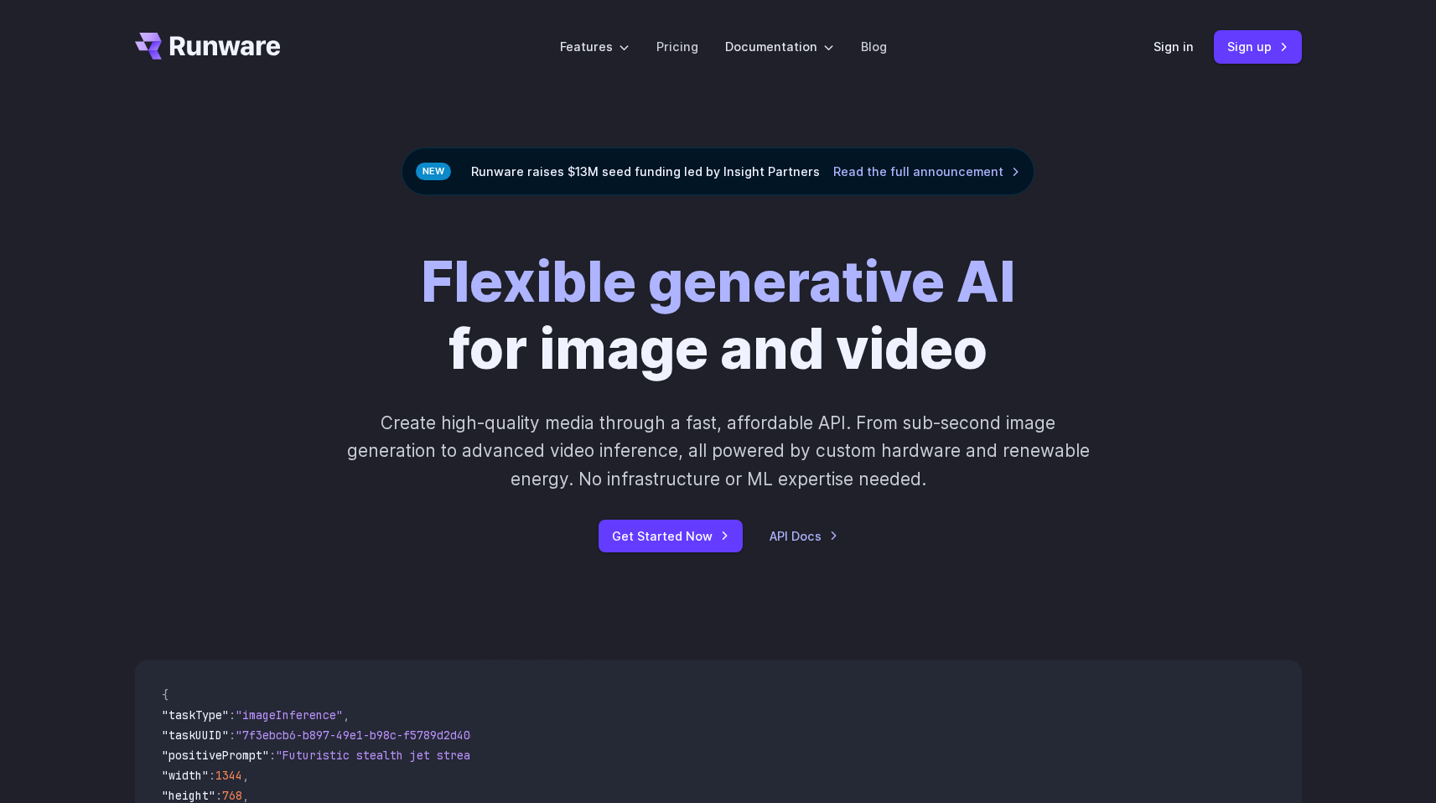
drag, startPoint x: 53, startPoint y: 67, endPoint x: 55, endPoint y: 3, distance: 63.8
click at [53, 67] on div "Features Tasks Image generation Video generation Sonic Inference Engine™ Models…" at bounding box center [718, 47] width 1436 height 94
